Goal: Information Seeking & Learning: Learn about a topic

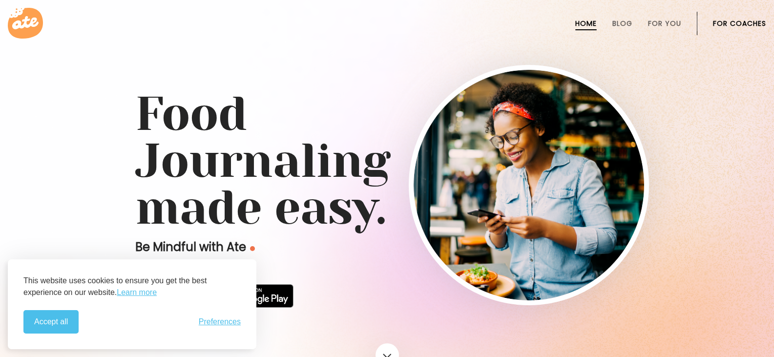
click at [751, 25] on link "For Coaches" at bounding box center [739, 24] width 53 height 8
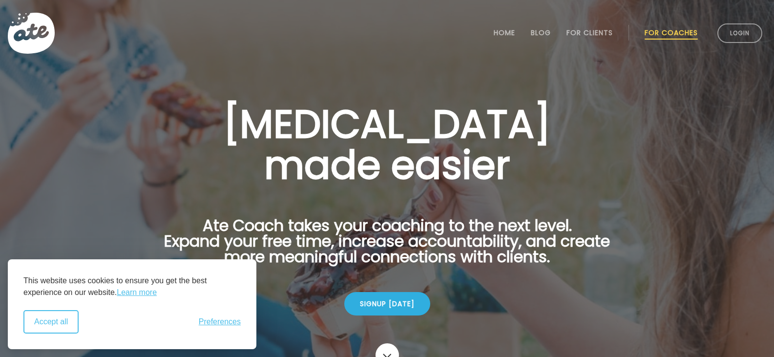
click at [54, 327] on button "Accept all" at bounding box center [50, 321] width 55 height 23
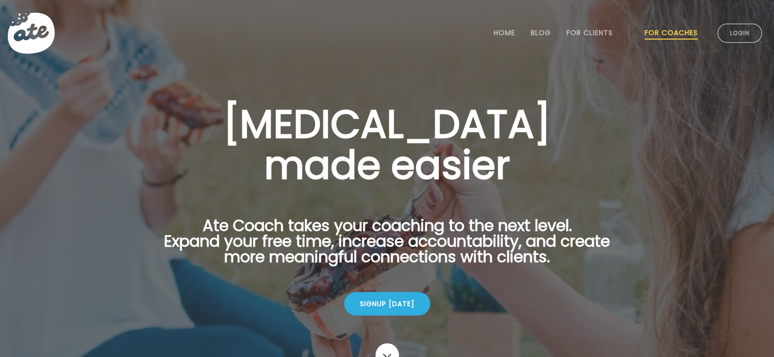
click at [547, 181] on h1 "Health coaching made easier" at bounding box center [387, 145] width 477 height 82
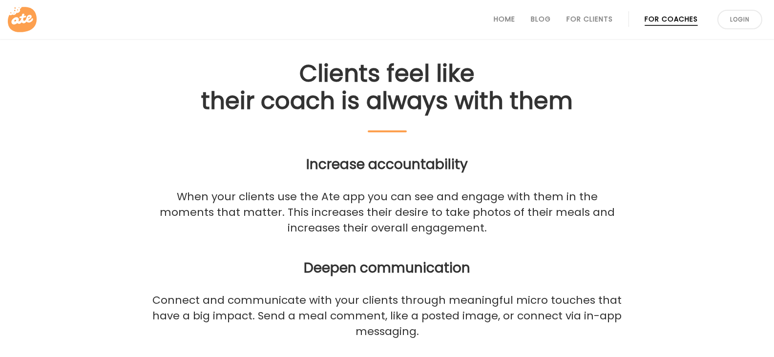
scroll to position [1172, 0]
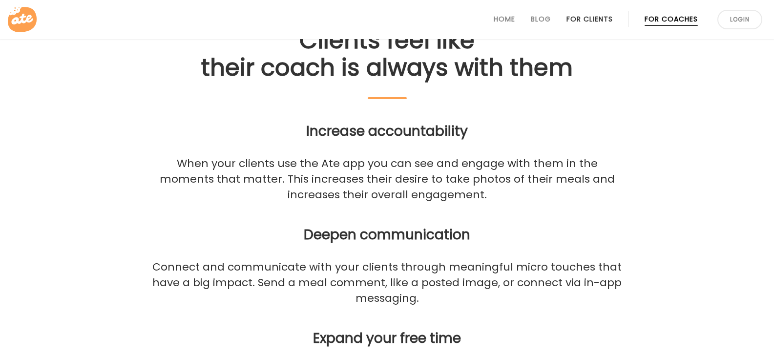
click at [591, 20] on link "For Clients" at bounding box center [590, 19] width 46 height 8
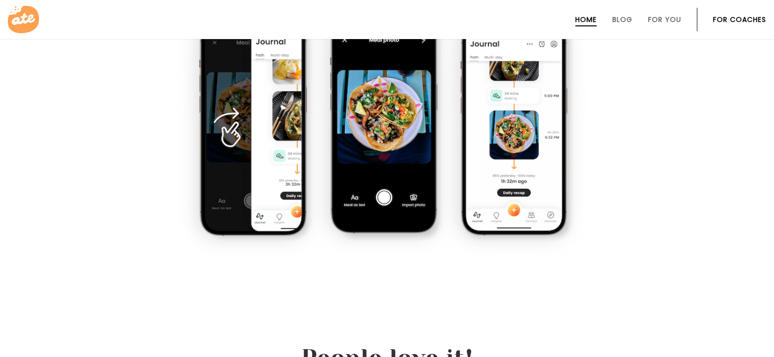
scroll to position [635, 0]
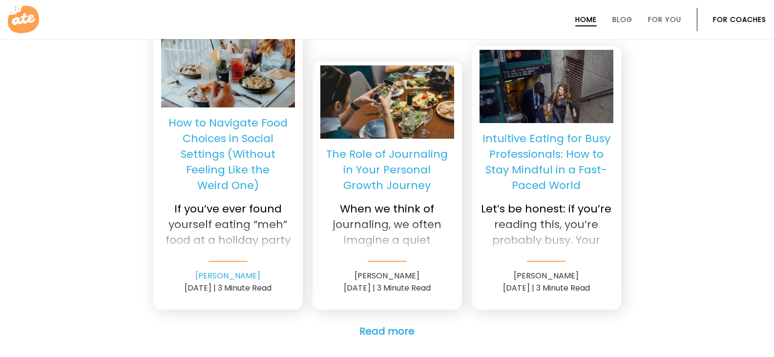
drag, startPoint x: 667, startPoint y: 23, endPoint x: 667, endPoint y: 33, distance: 9.3
click at [667, 23] on link "For You" at bounding box center [664, 20] width 33 height 8
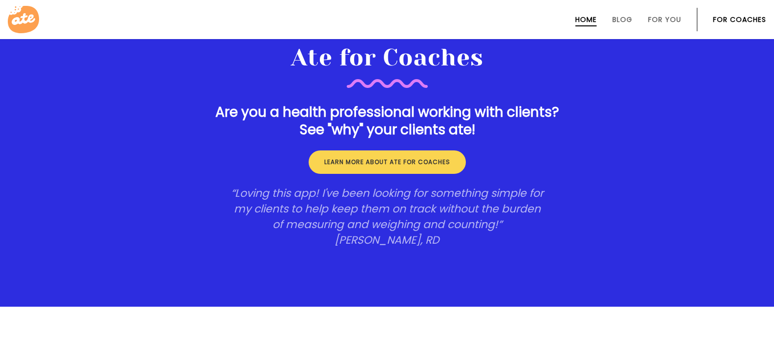
scroll to position [1524, 0]
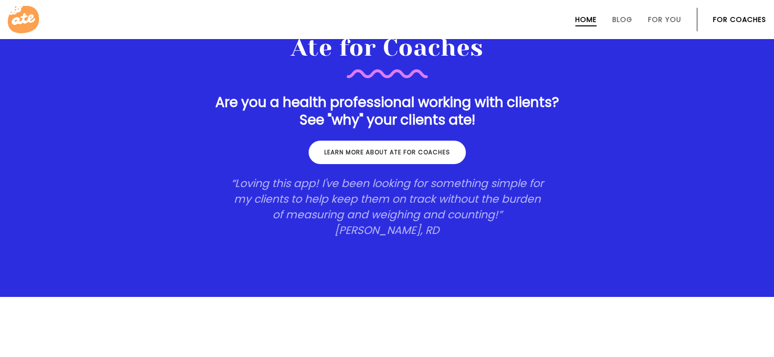
click at [424, 155] on link "Learn more about ate for coaches" at bounding box center [387, 152] width 157 height 23
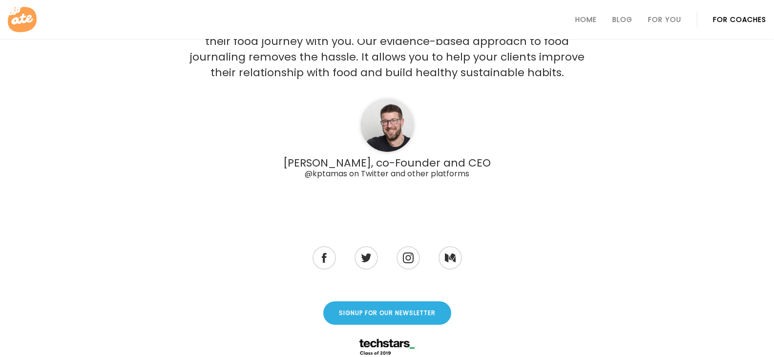
scroll to position [2784, 0]
